Goal: Information Seeking & Learning: Learn about a topic

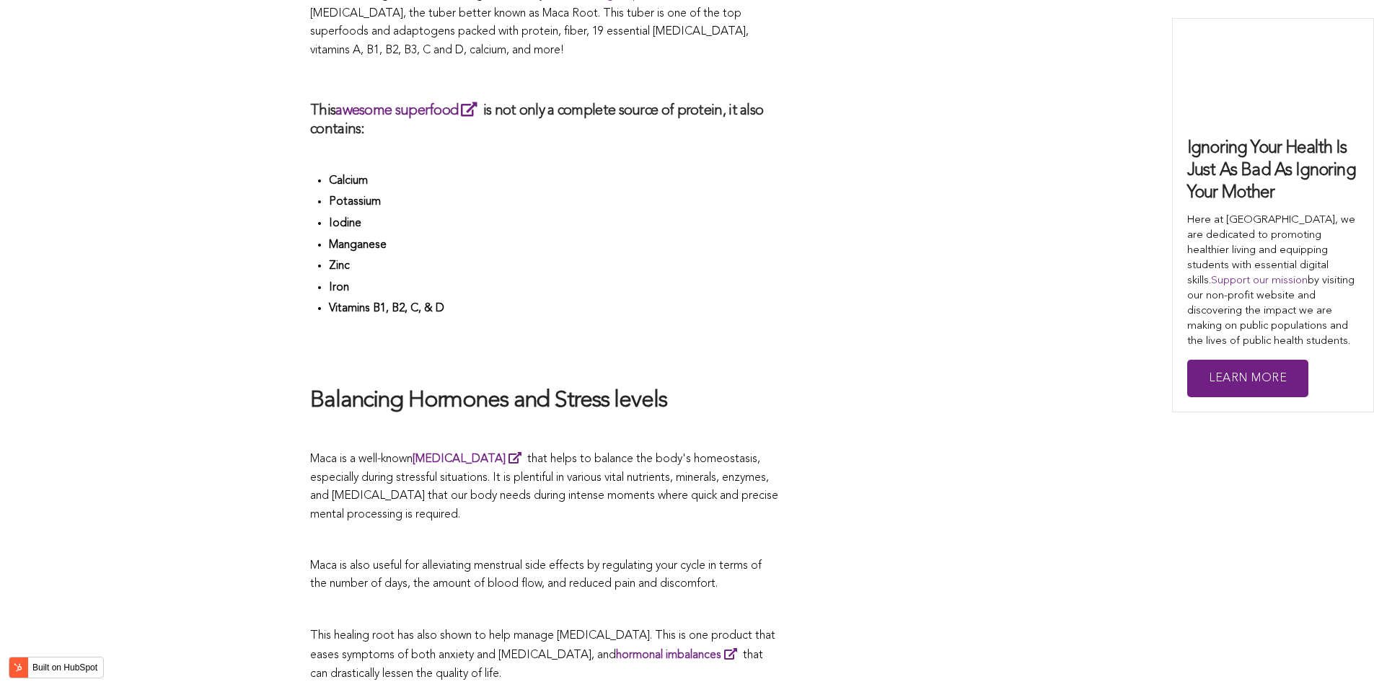
scroll to position [3959, 0]
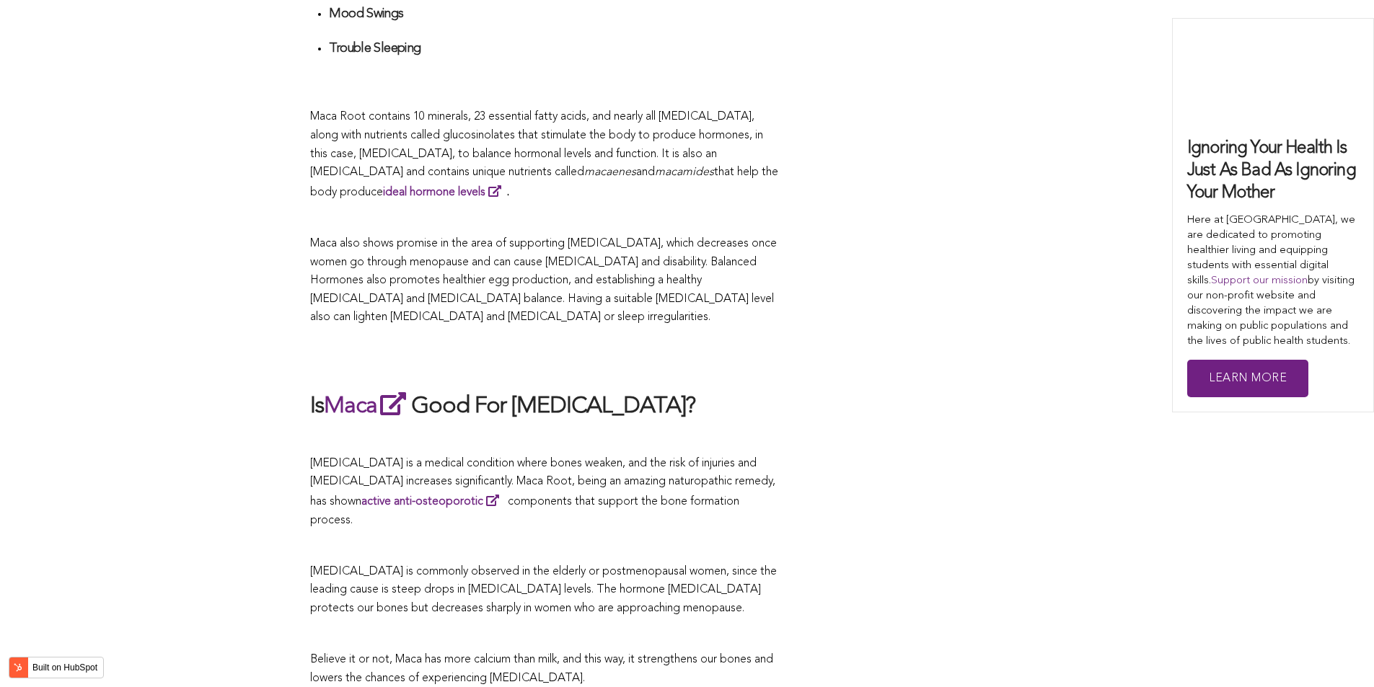
scroll to position [3727, 0]
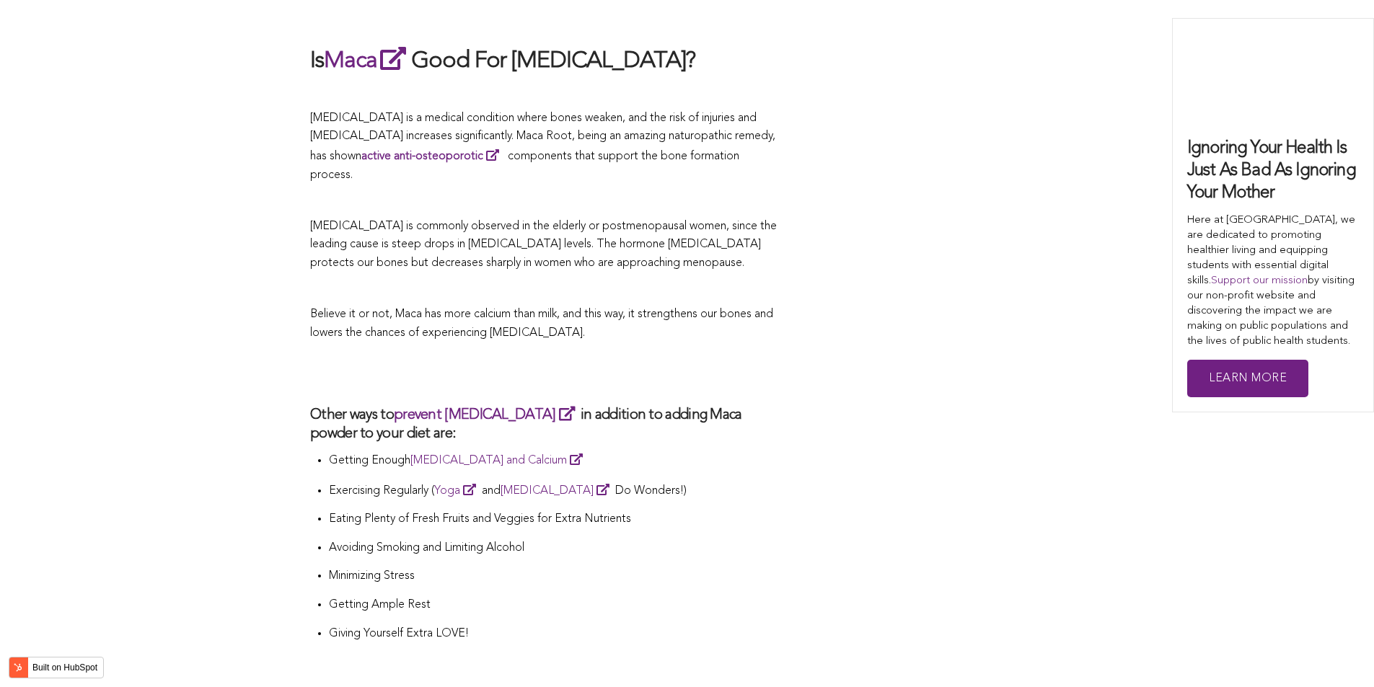
click at [754, 357] on h2 at bounding box center [544, 373] width 469 height 33
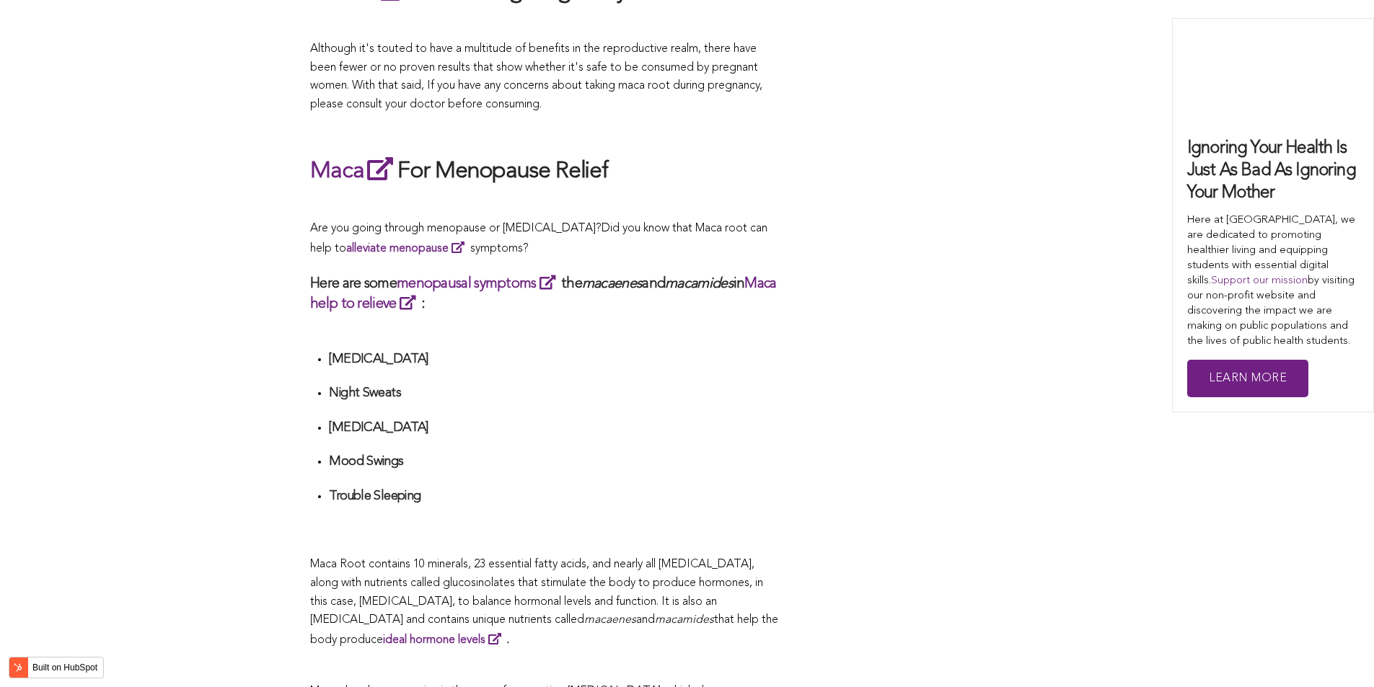
scroll to position [3511, 0]
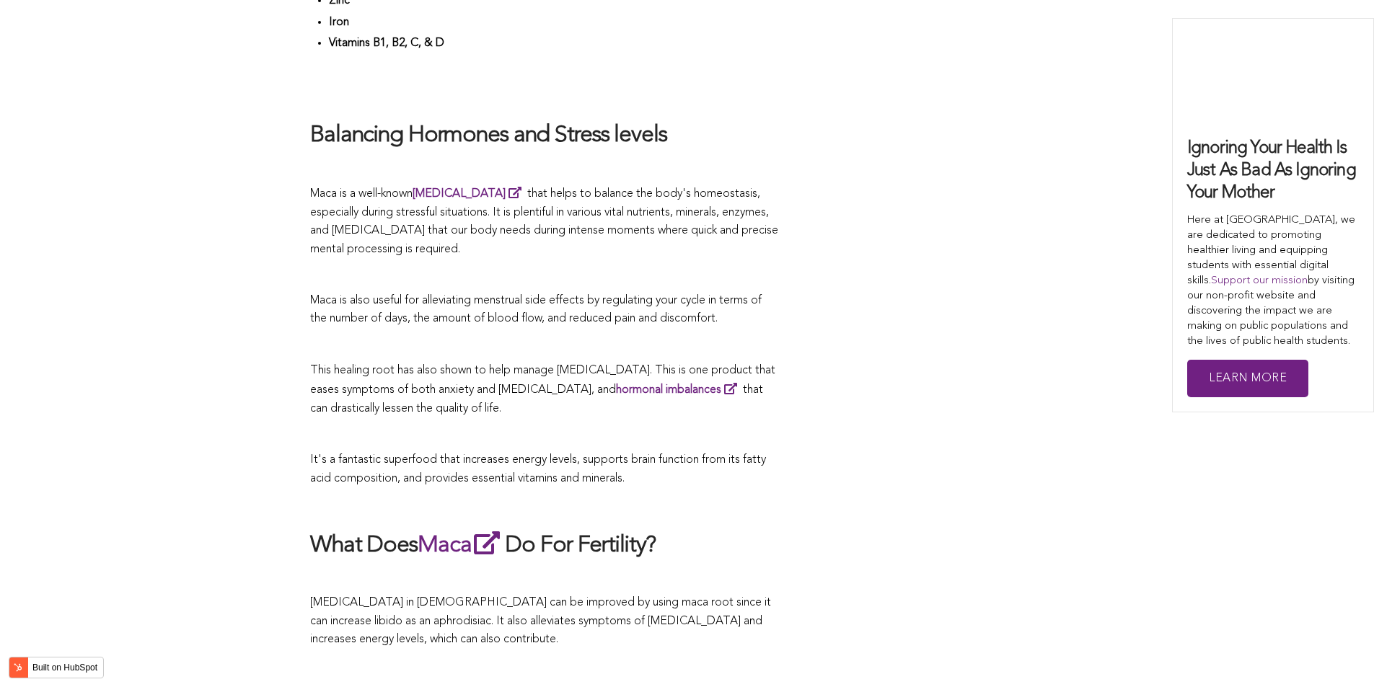
scroll to position [3047, 0]
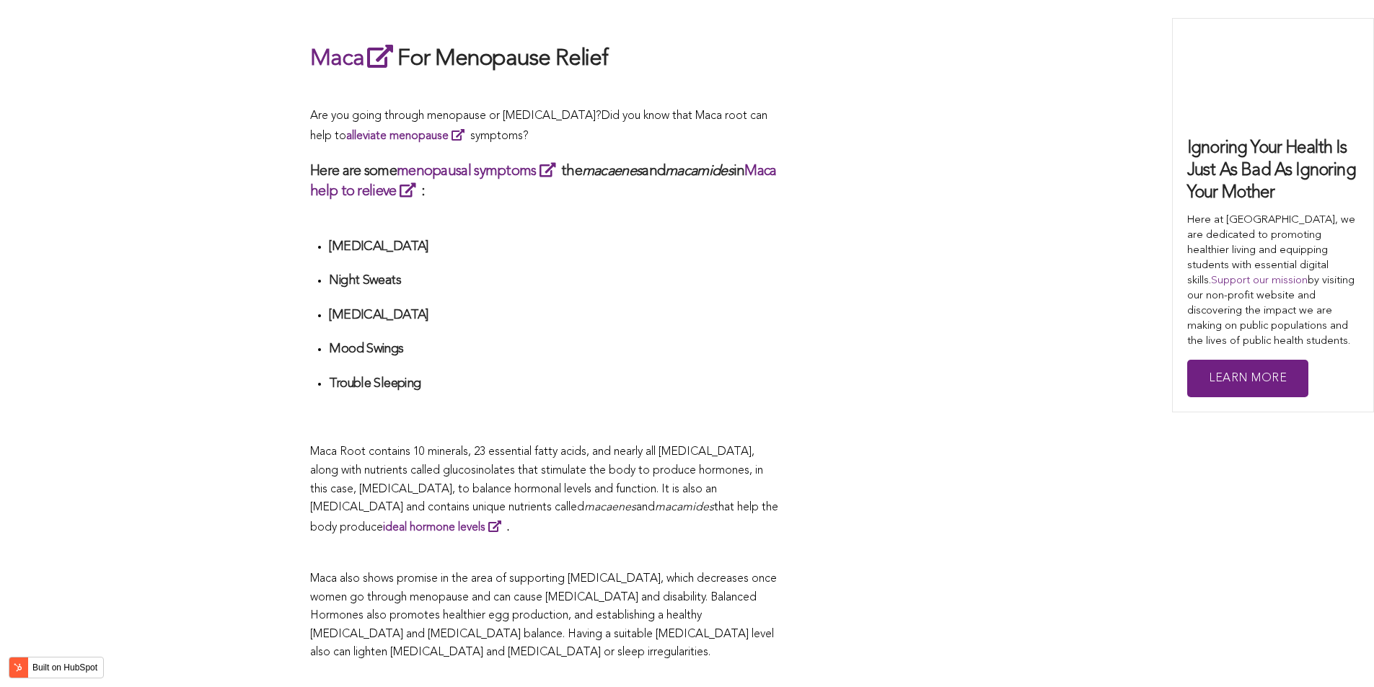
click at [607, 343] on li "Mood Swings" at bounding box center [554, 354] width 450 height 27
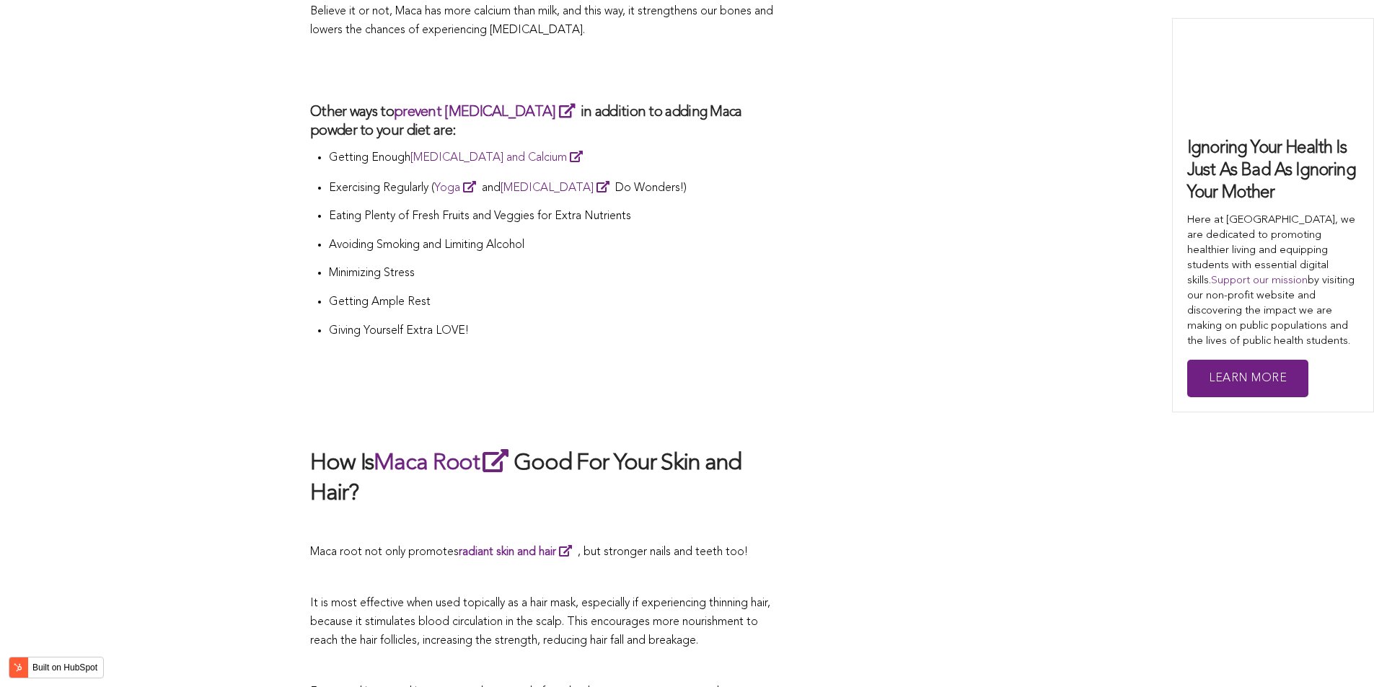
click at [705, 148] on li "Getting Enough [MEDICAL_DATA] and Calcium" at bounding box center [554, 163] width 450 height 30
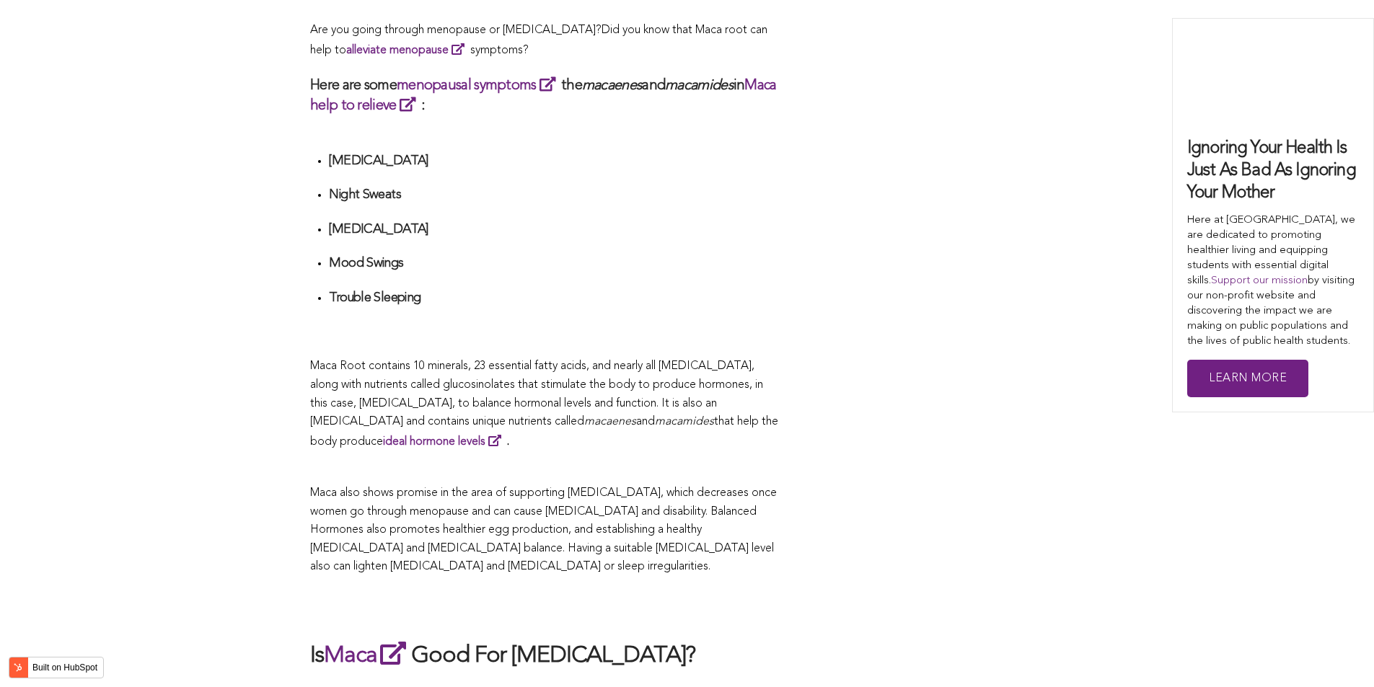
click at [692, 361] on span "Maca Root contains 10 minerals, 23 essential fatty acids, and nearly all [MEDIC…" at bounding box center [536, 394] width 453 height 67
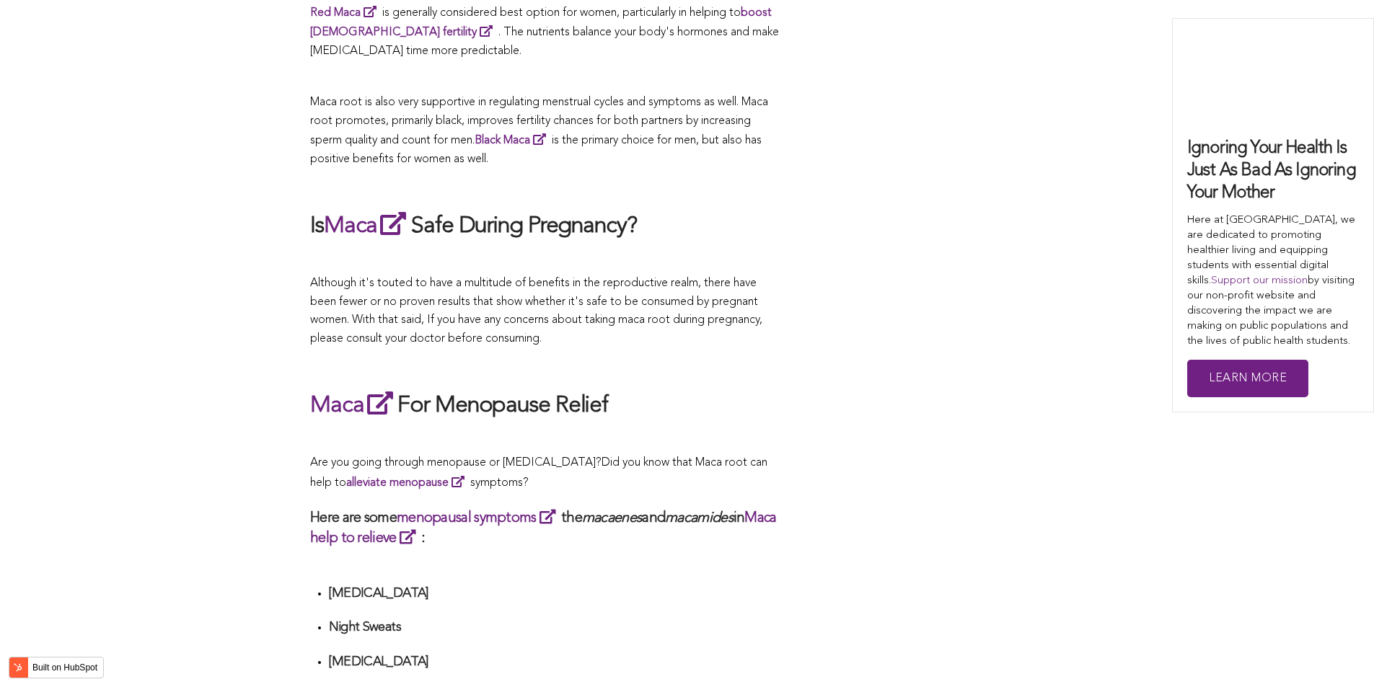
scroll to position [3236, 0]
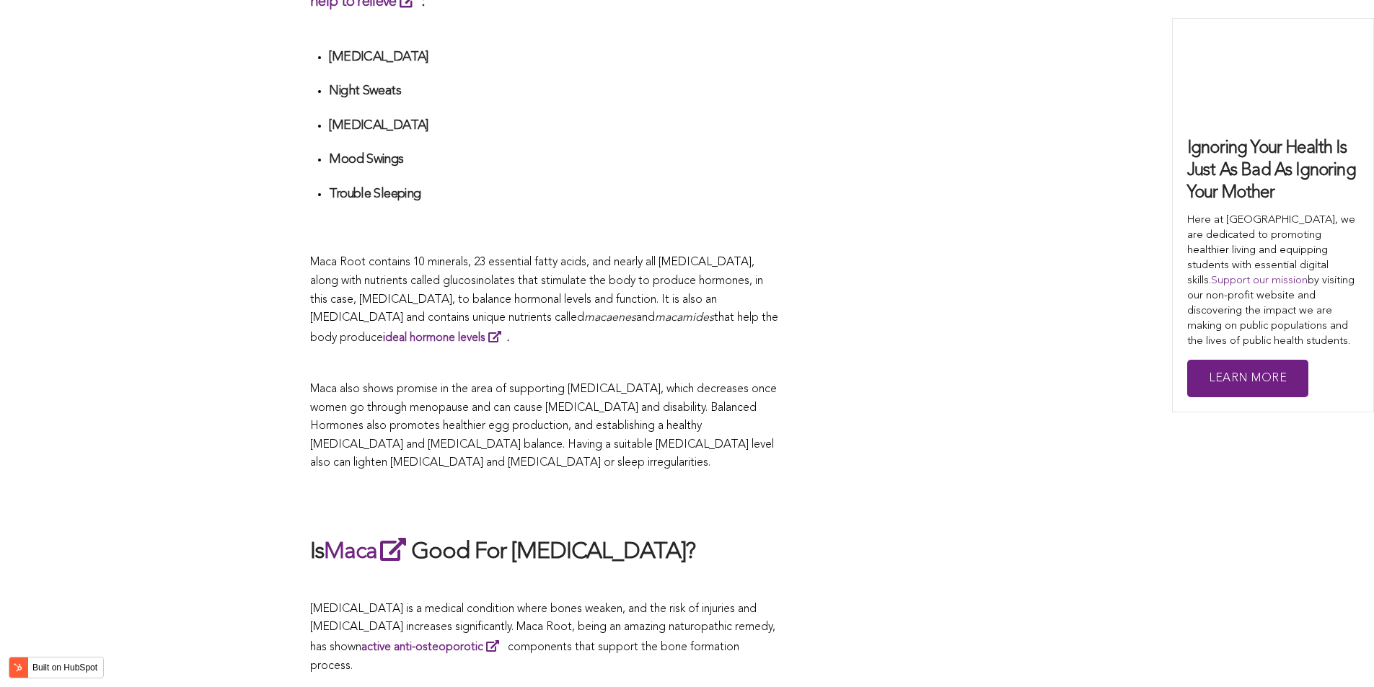
click at [752, 355] on p at bounding box center [544, 364] width 469 height 19
click at [648, 435] on p "Maca also shows promise in the area of supporting [MEDICAL_DATA], which decreas…" at bounding box center [544, 427] width 469 height 92
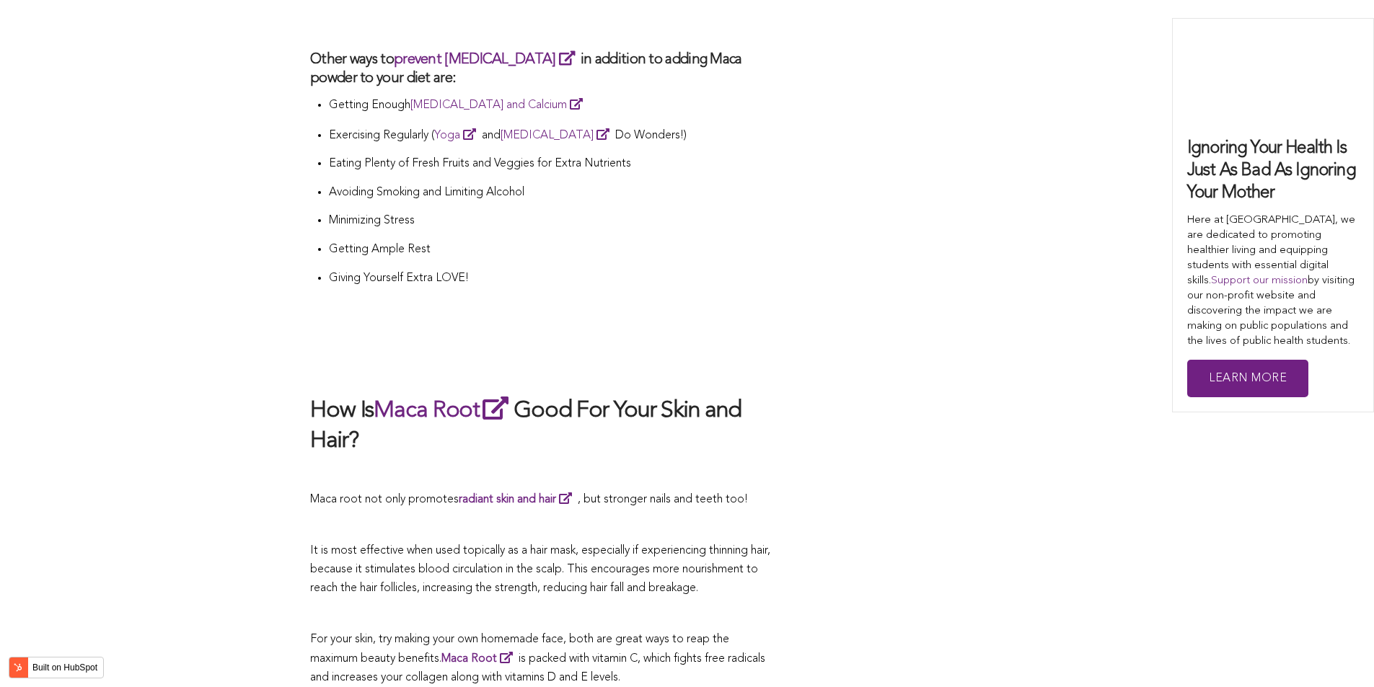
scroll to position [4299, 0]
